Goal: Task Accomplishment & Management: Manage account settings

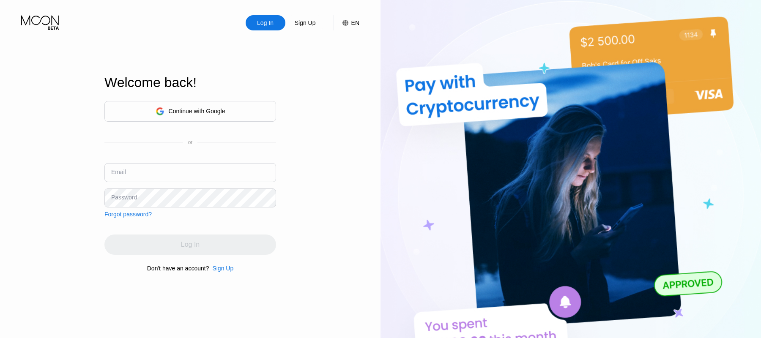
click at [129, 171] on input "text" at bounding box center [190, 172] width 172 height 19
click at [174, 174] on input "text" at bounding box center [190, 172] width 172 height 19
paste input "[EMAIL_ADDRESS][DOMAIN_NAME]"
type input "[EMAIL_ADDRESS][DOMAIN_NAME]"
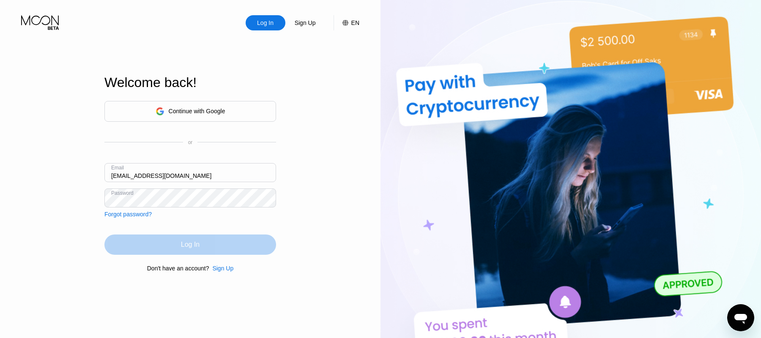
drag, startPoint x: 184, startPoint y: 237, endPoint x: 242, endPoint y: 229, distance: 59.3
click at [184, 237] on div "Log In" at bounding box center [190, 245] width 172 height 20
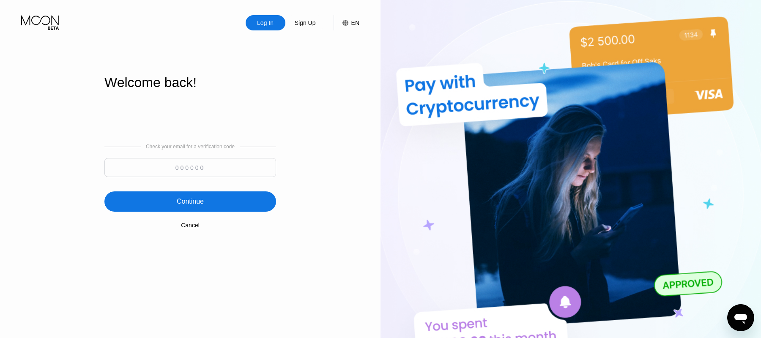
click at [179, 166] on input at bounding box center [190, 167] width 172 height 19
paste input "211777"
type input "211777"
click at [194, 198] on div "Continue" at bounding box center [190, 201] width 27 height 8
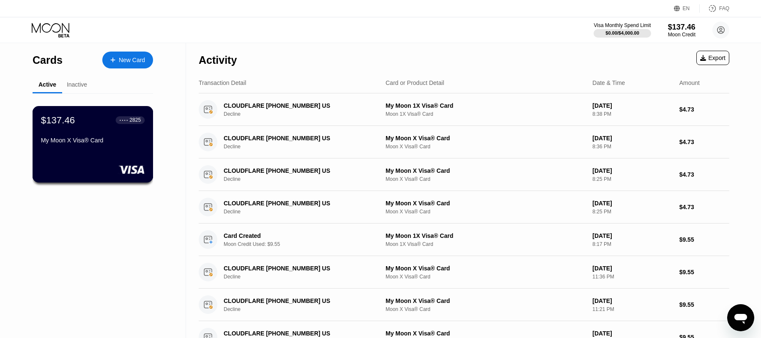
click at [83, 137] on div "My Moon X Visa® Card" at bounding box center [93, 140] width 104 height 7
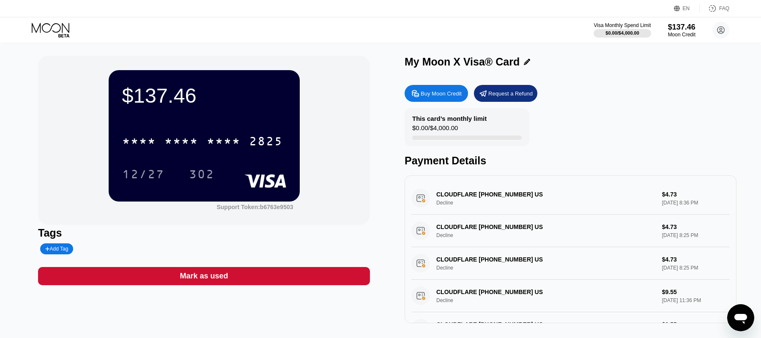
click at [477, 25] on div "Visa Monthly Spend Limit $0.00 / $4,000.00 $137.46 Moon Credit [PERSON_NAME] [E…" at bounding box center [380, 29] width 761 height 25
